Goal: Find specific page/section: Find specific page/section

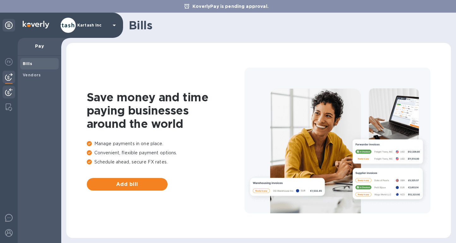
click at [8, 93] on img at bounding box center [9, 92] width 8 height 8
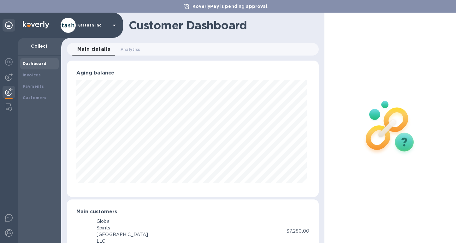
scroll to position [315699, 315586]
click at [43, 76] on div "Invoices" at bounding box center [39, 75] width 33 height 6
